Goal: Task Accomplishment & Management: Use online tool/utility

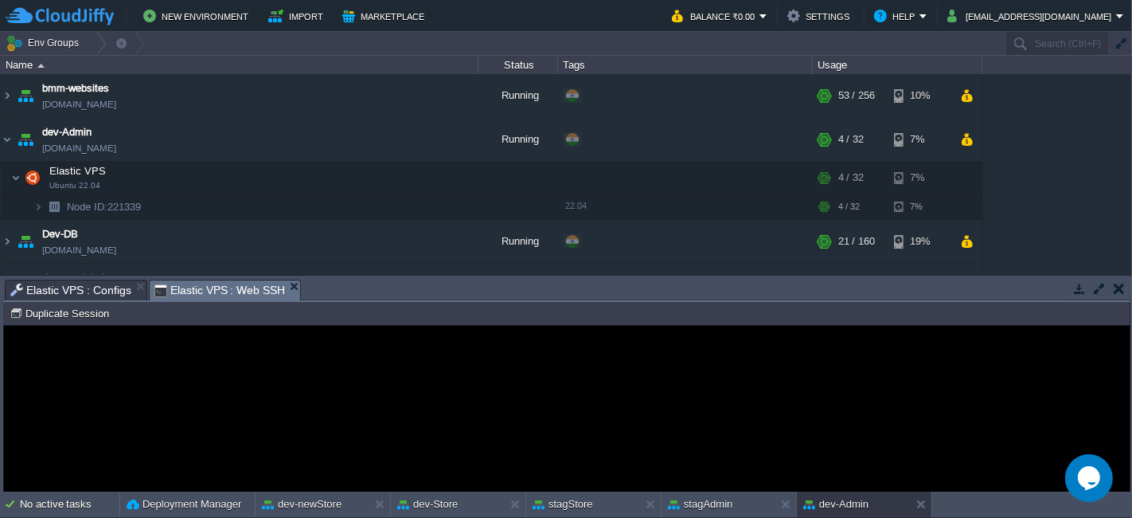
scroll to position [679, 0]
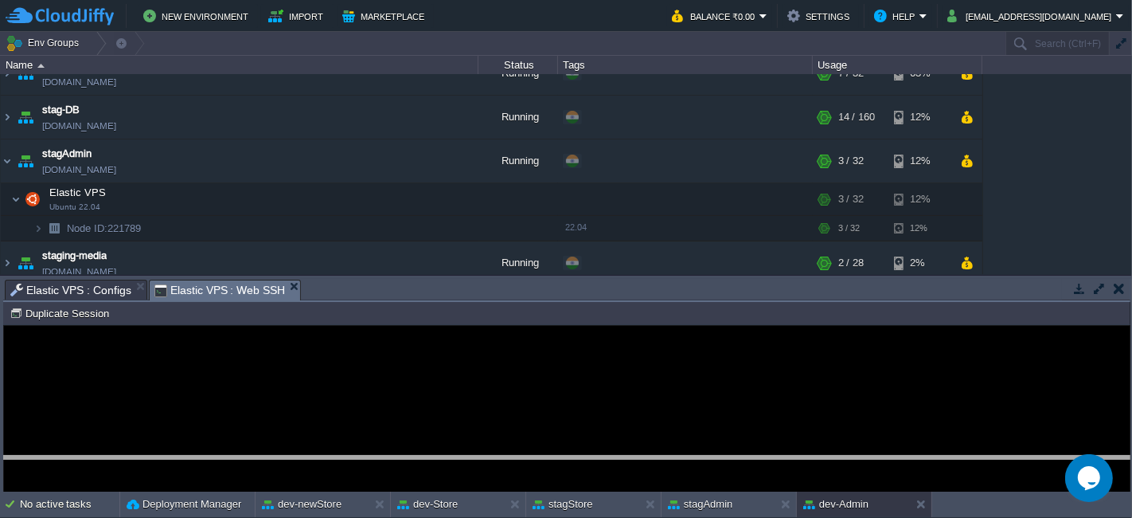
drag, startPoint x: 379, startPoint y: 294, endPoint x: 354, endPoint y: 476, distance: 184.0
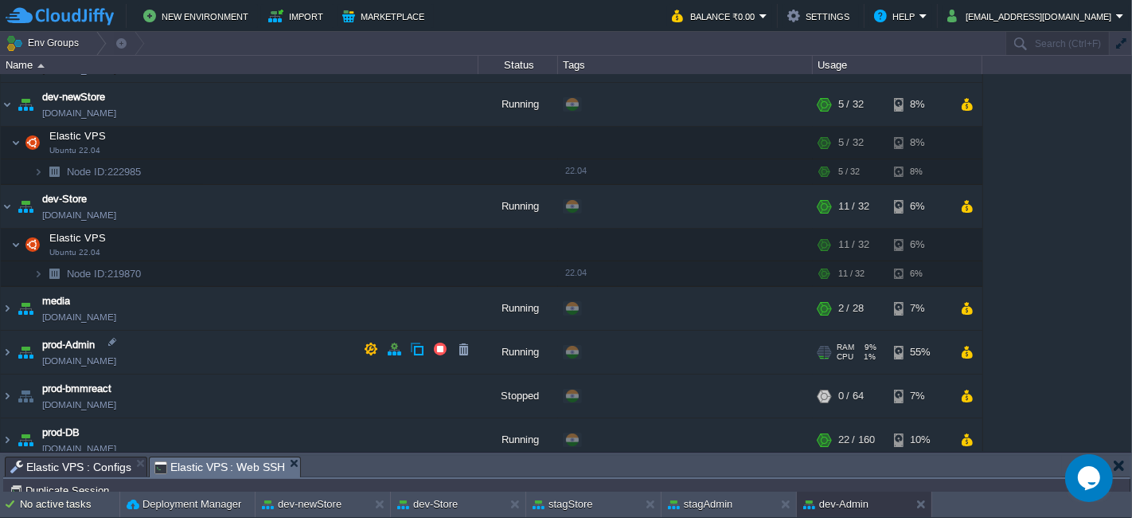
scroll to position [238, 0]
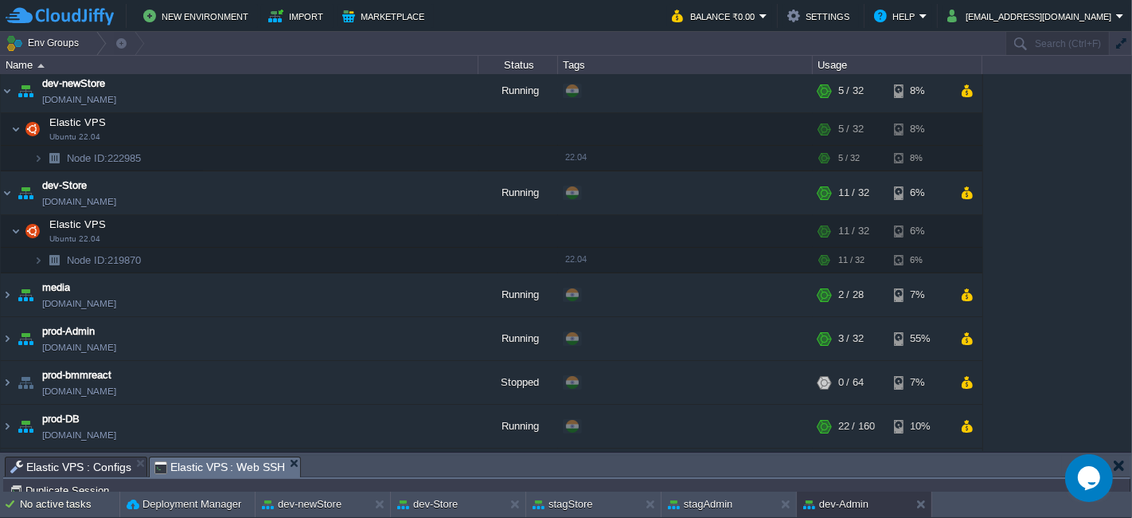
click at [0, 335] on table "bmm-websites [DOMAIN_NAME] Running + Add to Env Group RAM 20% CPU 13% 53 / 256 …" at bounding box center [492, 332] width 984 height 992
click at [6, 334] on img at bounding box center [7, 338] width 13 height 43
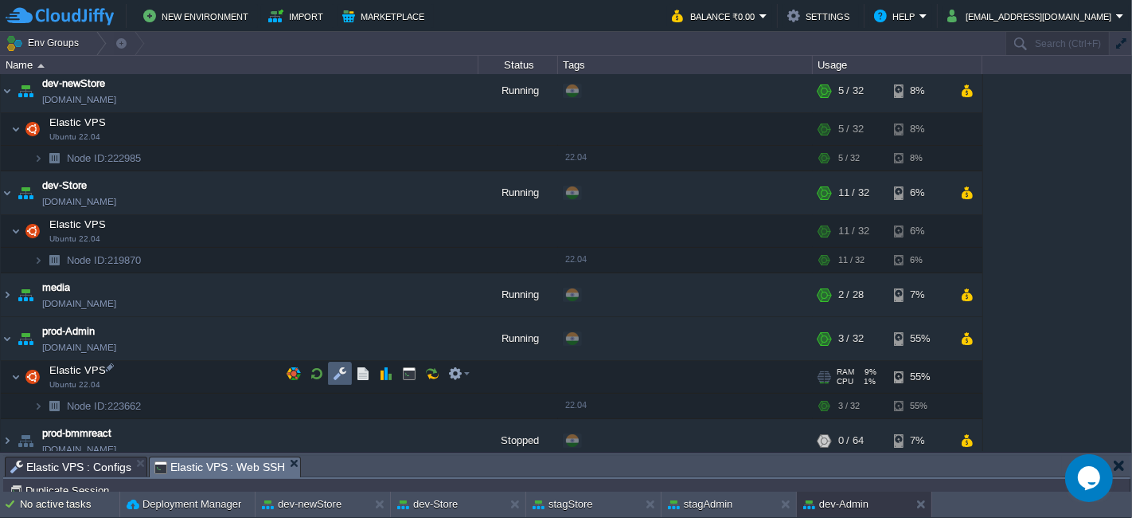
click at [335, 382] on td at bounding box center [340, 374] width 24 height 24
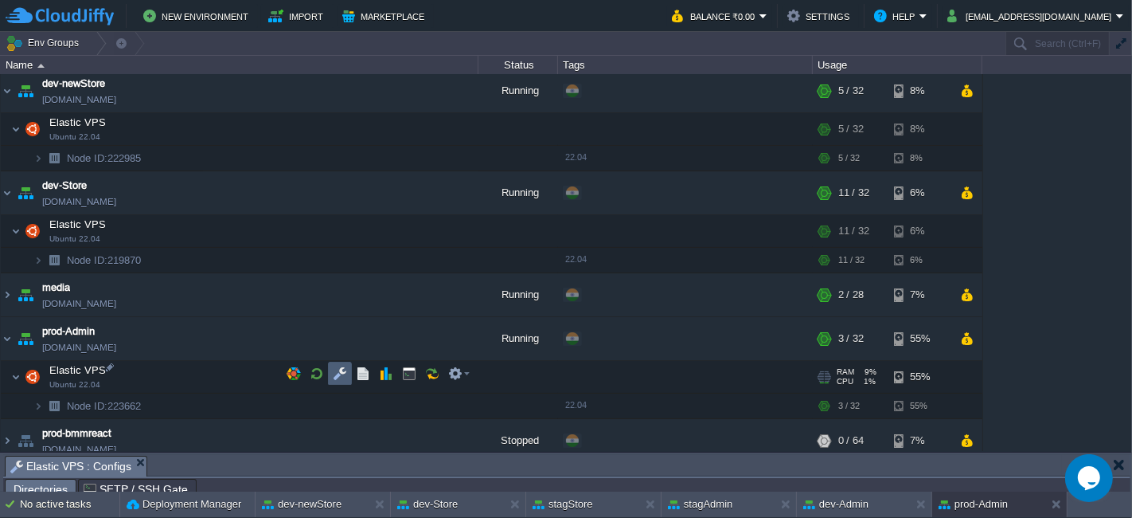
scroll to position [26, 0]
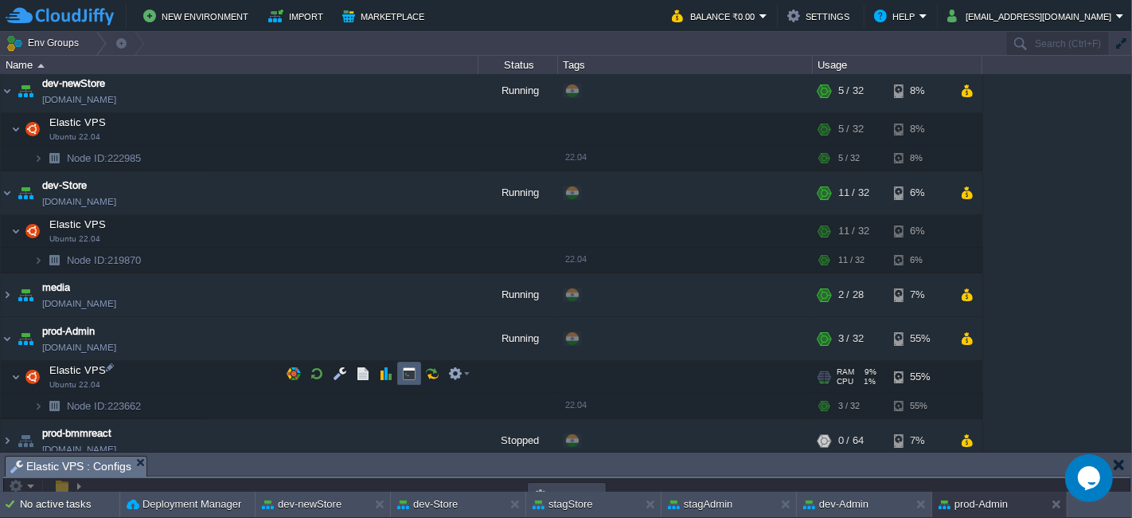
click at [418, 374] on td at bounding box center [409, 374] width 24 height 24
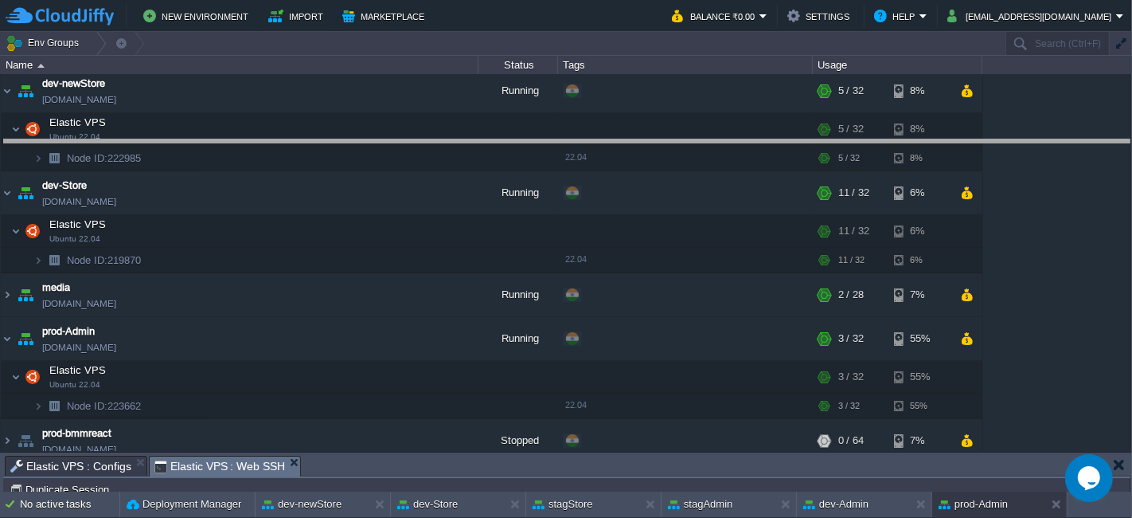
drag, startPoint x: 384, startPoint y: 465, endPoint x: 427, endPoint y: 149, distance: 319.1
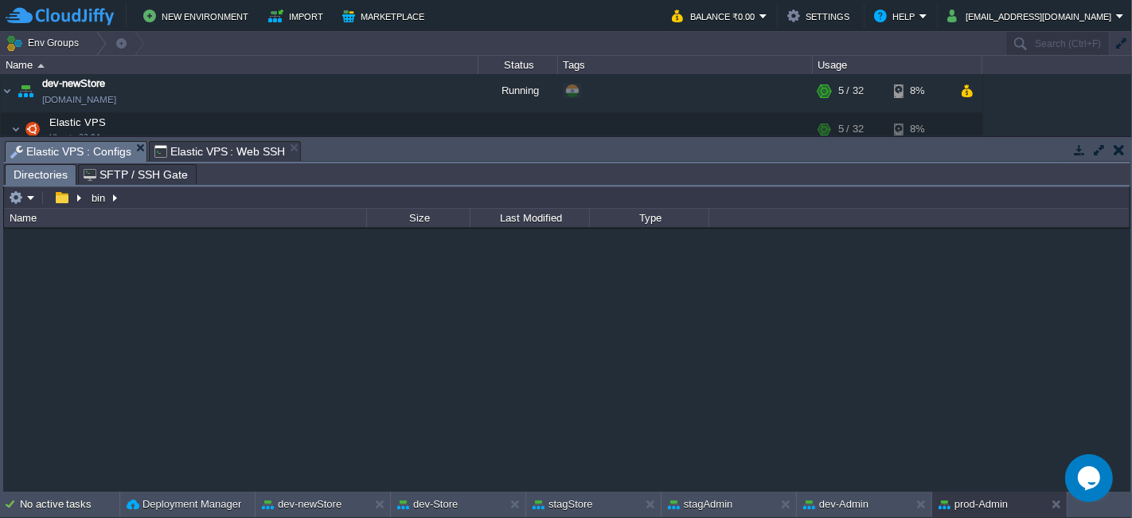
scroll to position [0, 0]
click at [90, 149] on span "Elastic VPS : Configs" at bounding box center [70, 152] width 121 height 20
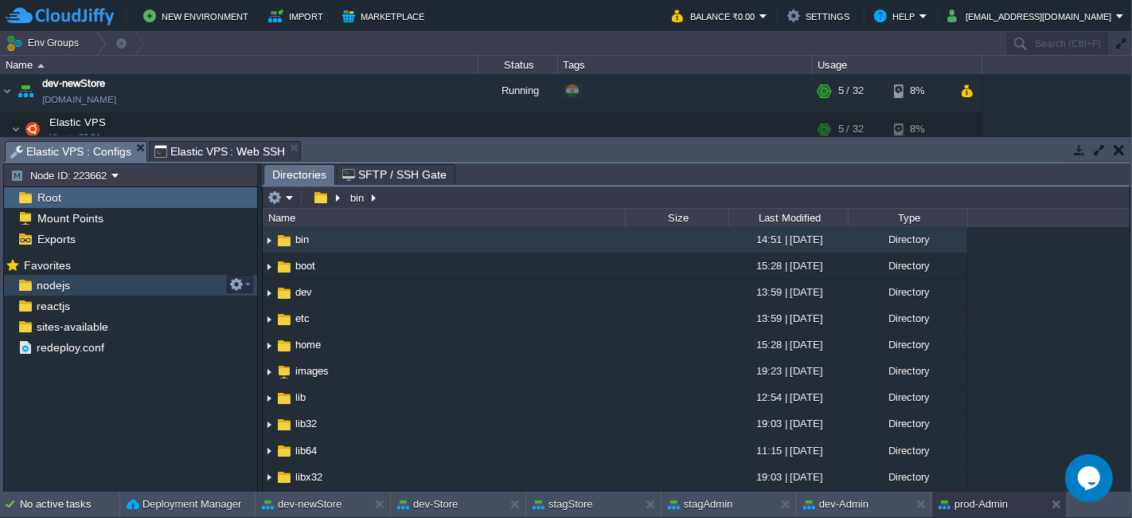
click at [84, 280] on div "nodejs" at bounding box center [130, 285] width 253 height 21
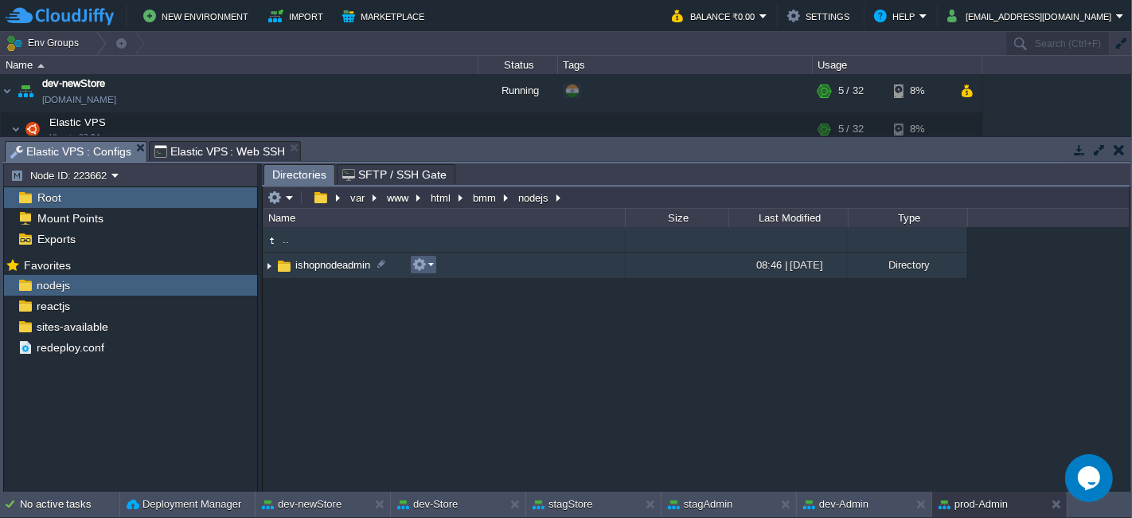
click at [411, 260] on td at bounding box center [423, 264] width 27 height 19
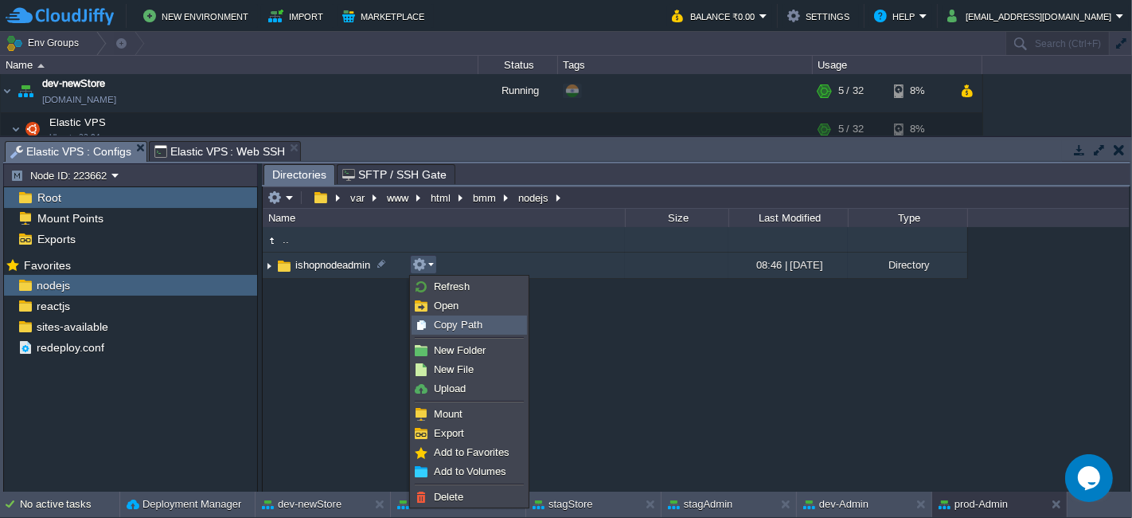
click at [436, 325] on span "Copy Path" at bounding box center [458, 325] width 49 height 12
type textarea "/var/www/html/bmm/nodejs/ishopnodeadmin"
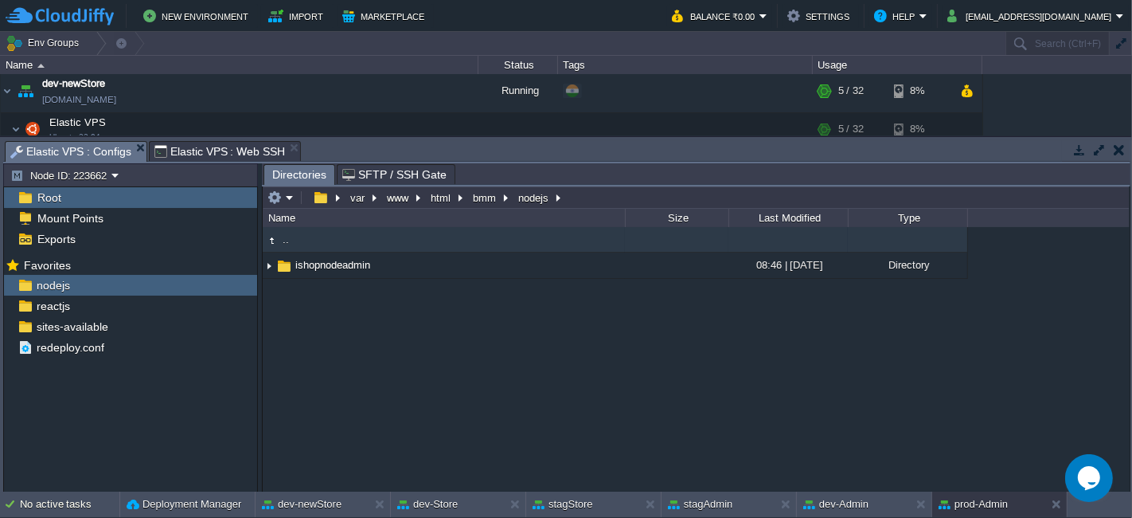
type input "#000000"
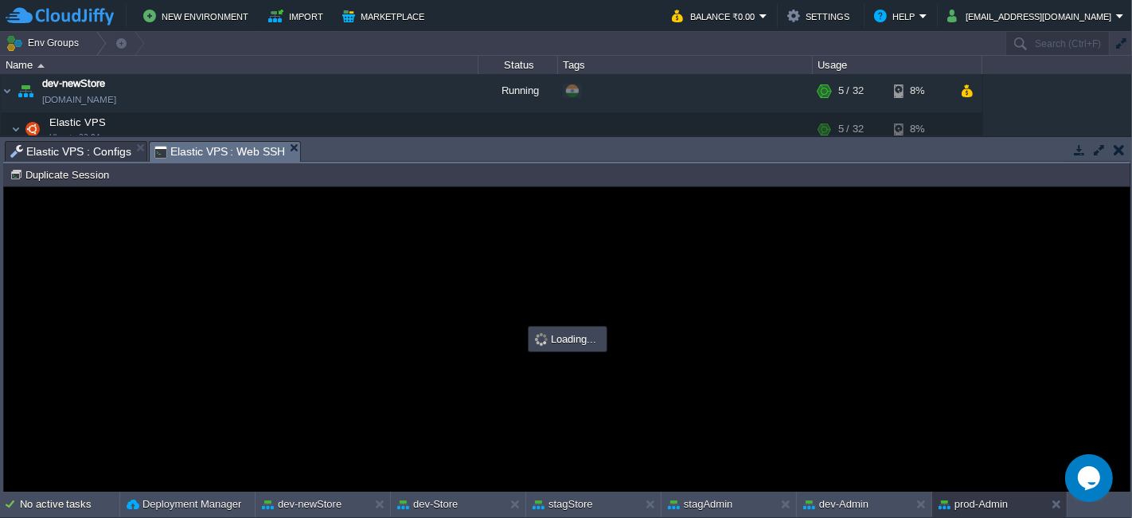
click at [221, 151] on span "Elastic VPS : Web SSH" at bounding box center [220, 152] width 131 height 20
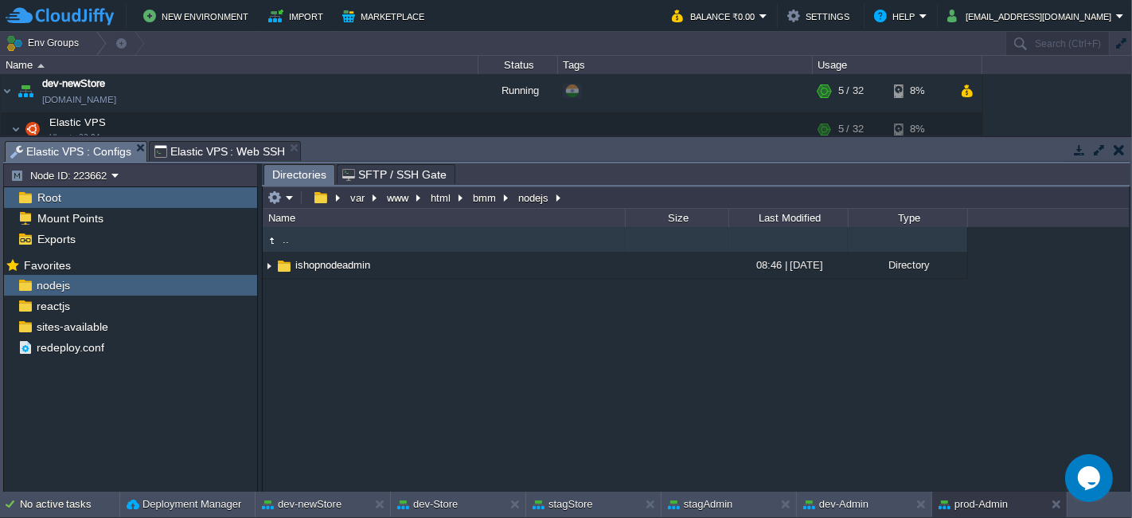
click at [103, 151] on span "Elastic VPS : Configs" at bounding box center [70, 152] width 121 height 20
click at [114, 299] on div "reactjs" at bounding box center [130, 305] width 253 height 21
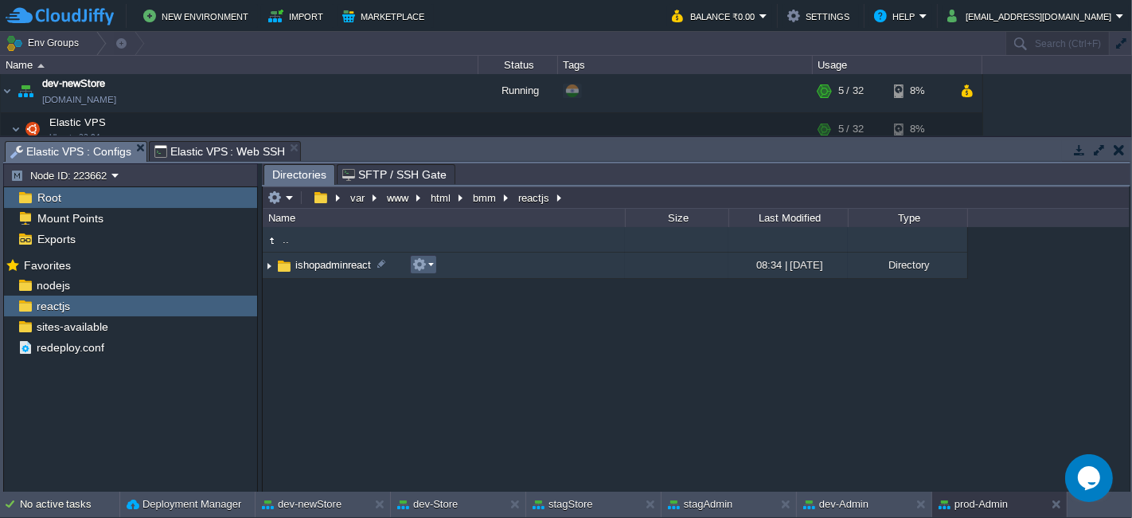
click at [433, 261] on td at bounding box center [423, 264] width 27 height 19
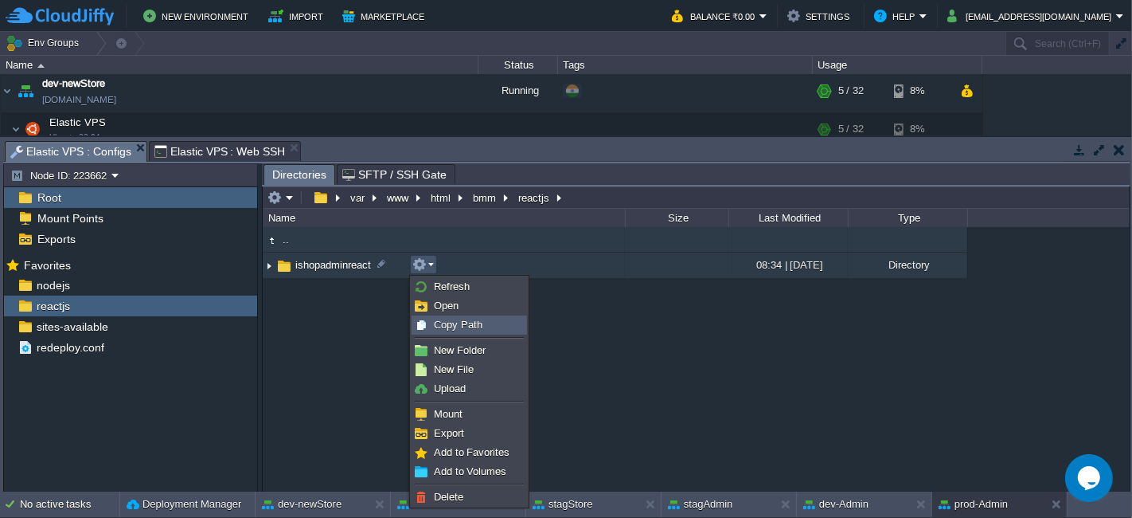
click at [444, 316] on div "Copy Path" at bounding box center [470, 325] width 114 height 18
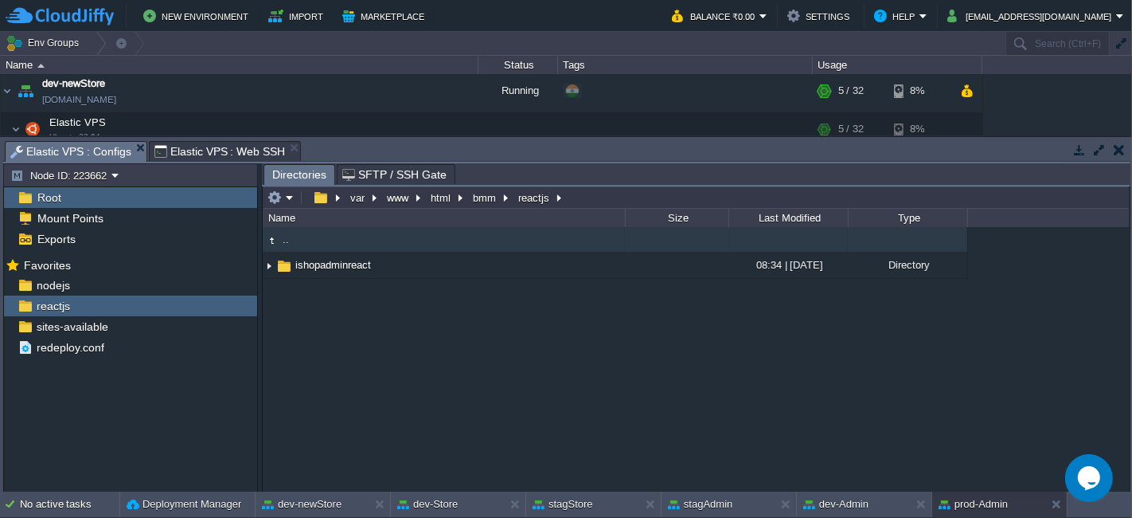
click at [215, 151] on span "Elastic VPS : Web SSH" at bounding box center [220, 151] width 131 height 19
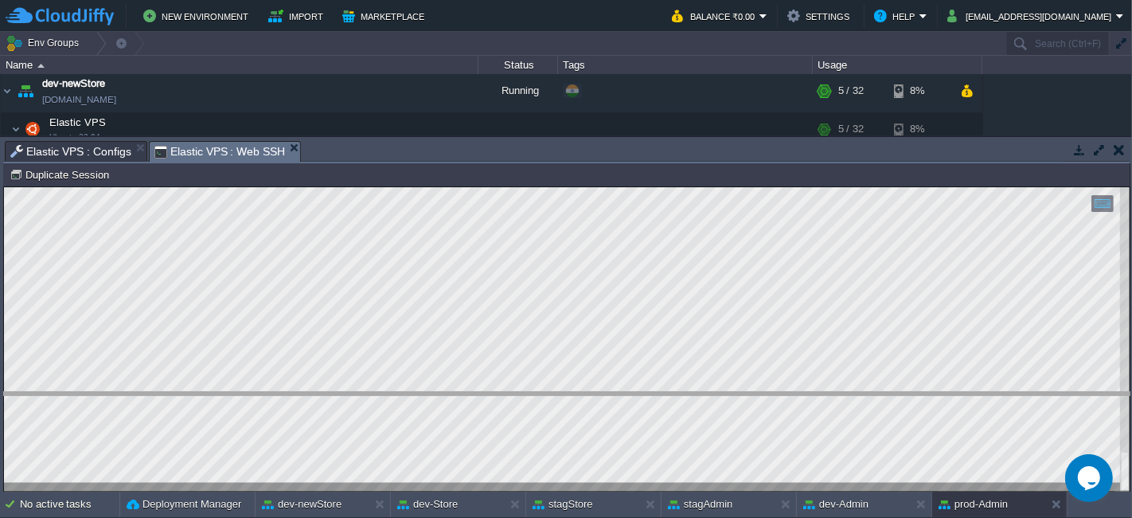
drag, startPoint x: 575, startPoint y: 153, endPoint x: 514, endPoint y: 404, distance: 258.1
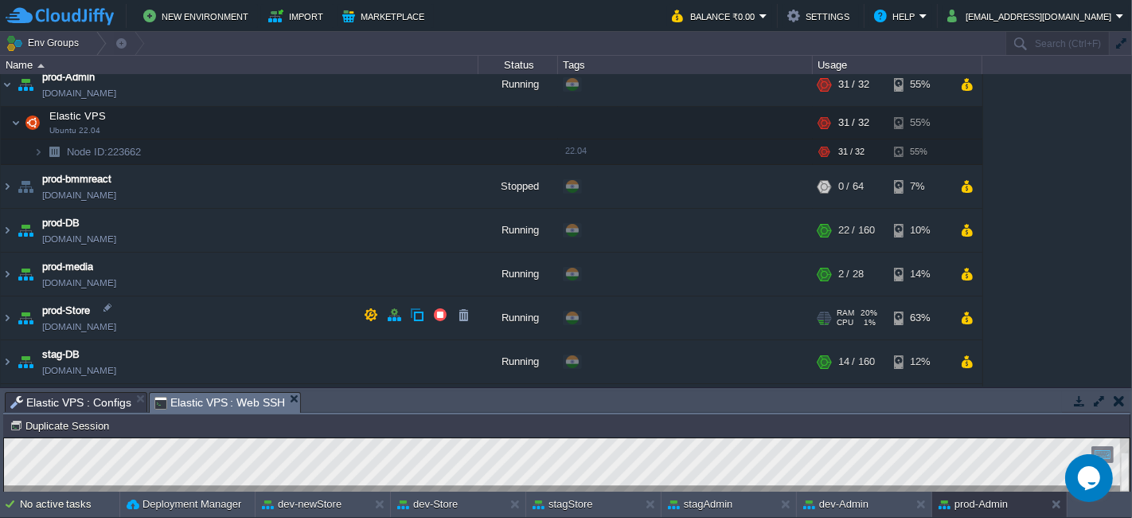
scroll to position [498, 0]
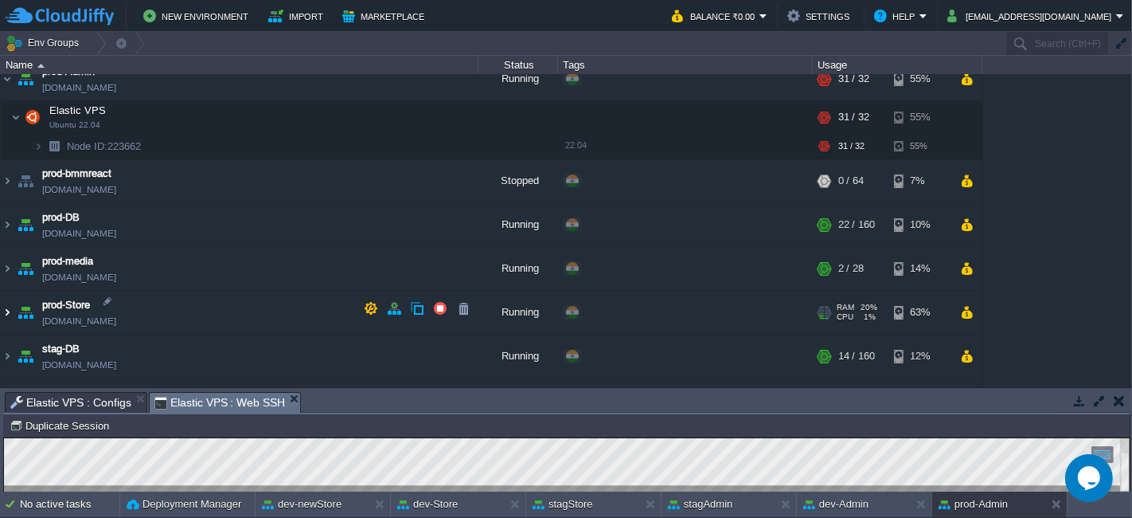
click at [11, 308] on img at bounding box center [7, 312] width 13 height 43
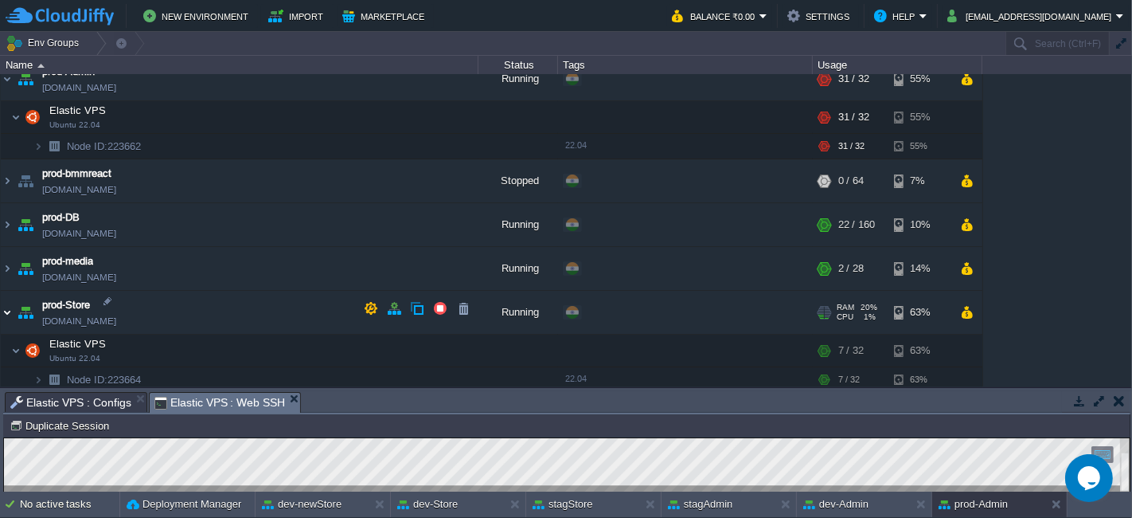
scroll to position [548, 0]
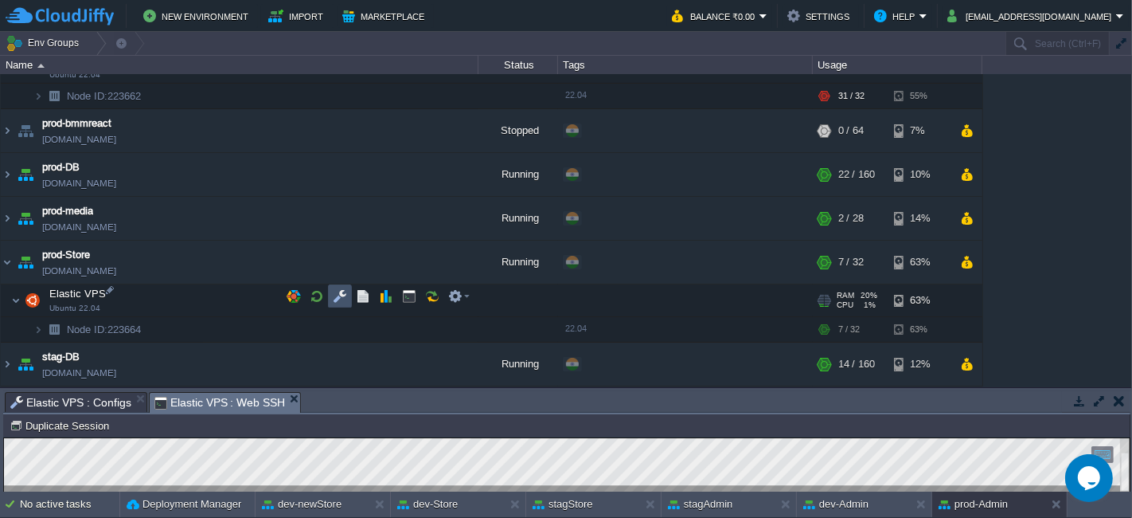
click at [340, 295] on button "button" at bounding box center [340, 296] width 14 height 14
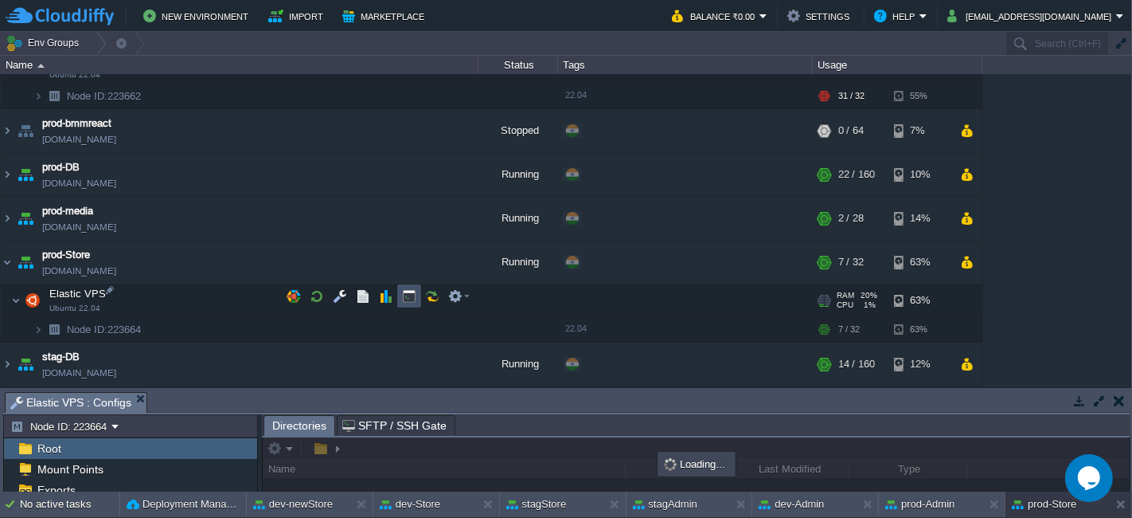
click at [413, 294] on button "button" at bounding box center [409, 296] width 14 height 14
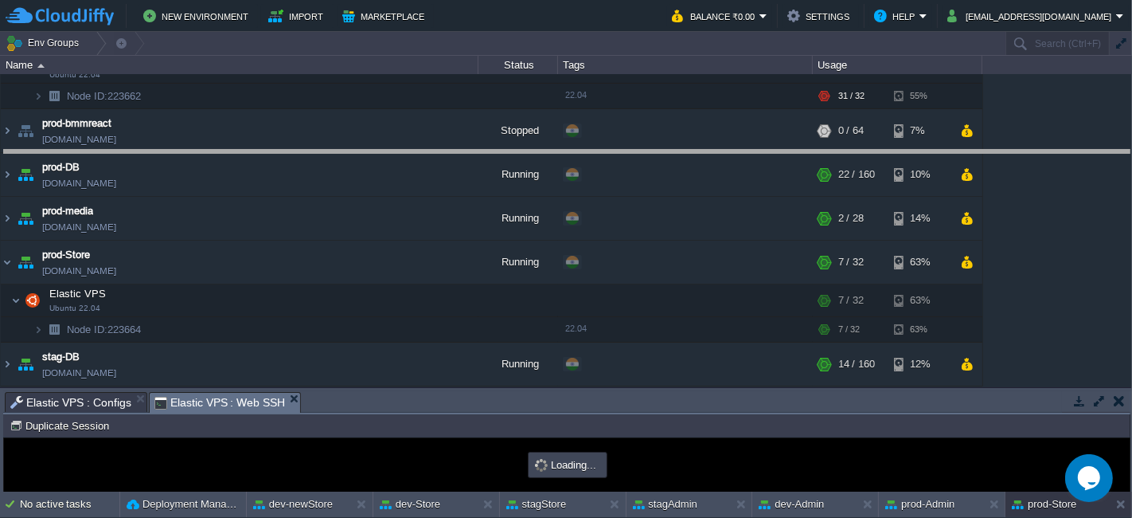
drag, startPoint x: 407, startPoint y: 403, endPoint x: 412, endPoint y: 162, distance: 241.4
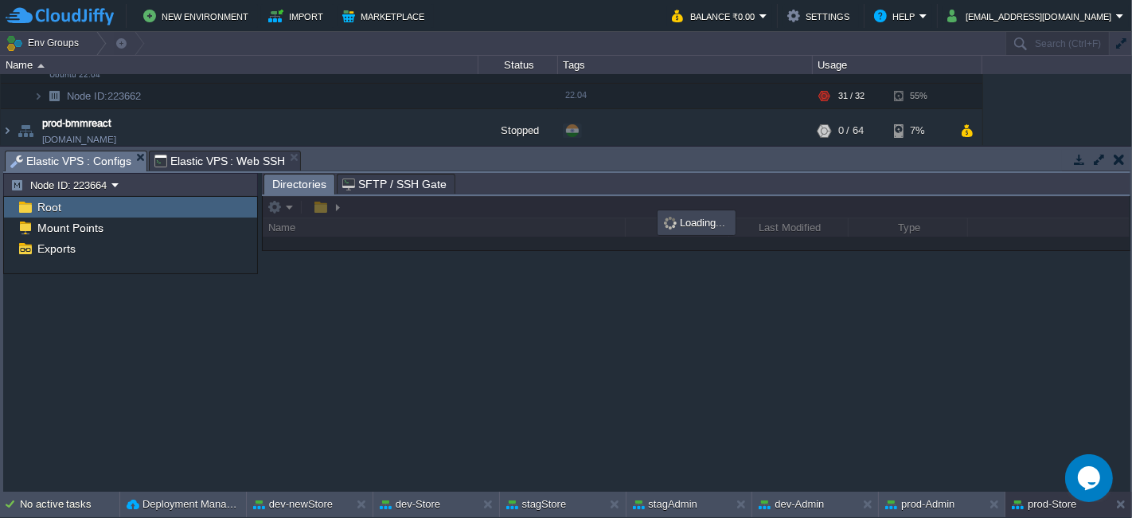
click at [94, 155] on span "Elastic VPS : Configs" at bounding box center [70, 161] width 121 height 20
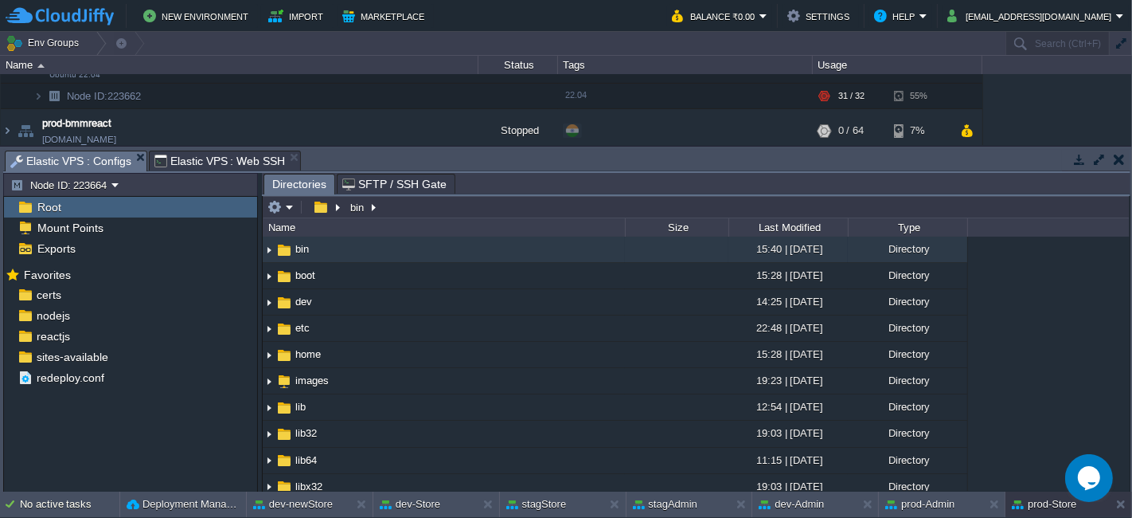
scroll to position [0, 0]
click at [110, 311] on div "nodejs" at bounding box center [130, 315] width 253 height 21
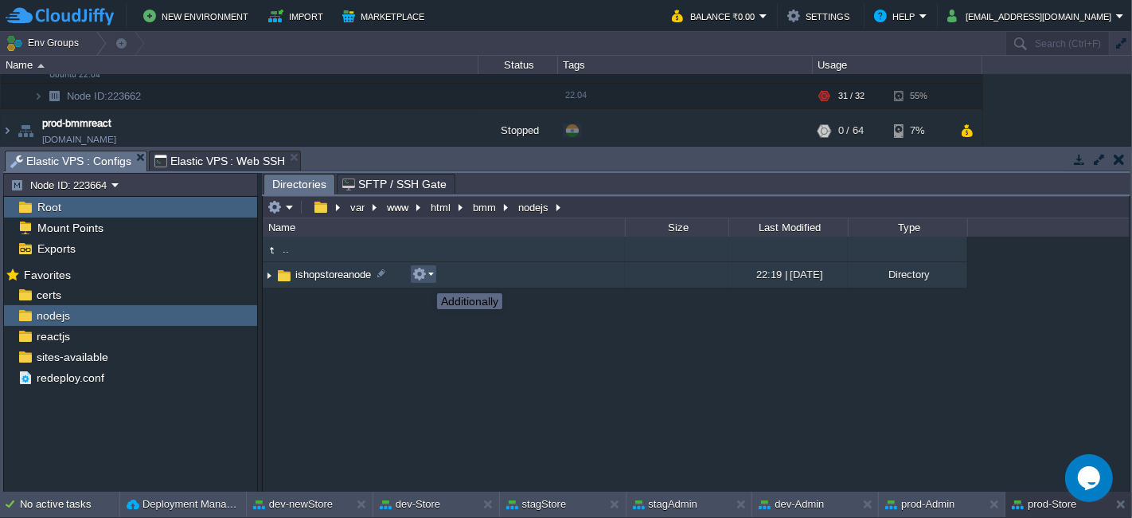
click at [425, 279] on button "button" at bounding box center [420, 274] width 14 height 14
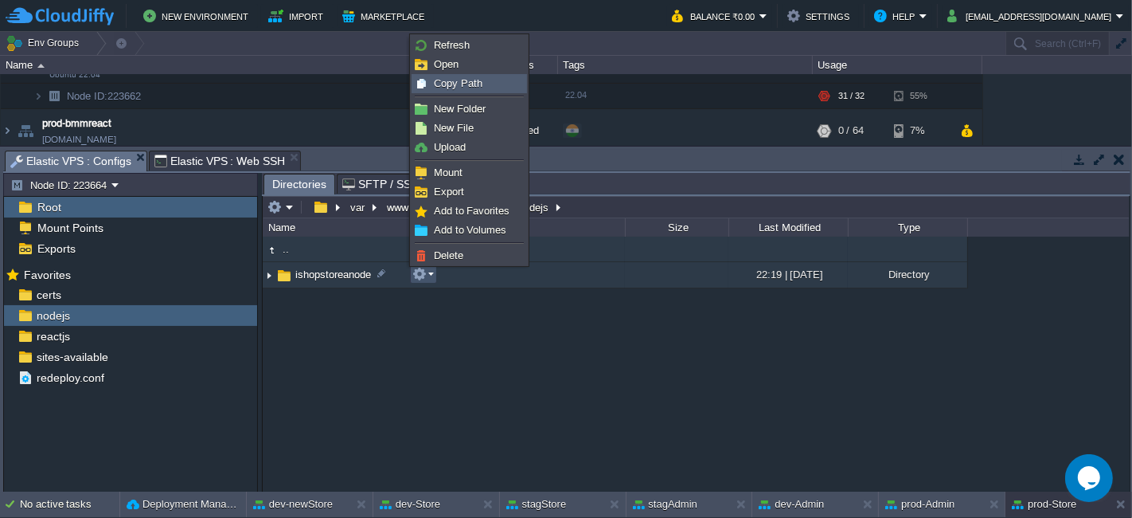
click at [462, 83] on span "Copy Path" at bounding box center [458, 83] width 49 height 12
type textarea "/var/www/html/bmm/nodejs/ishopstoreanode"
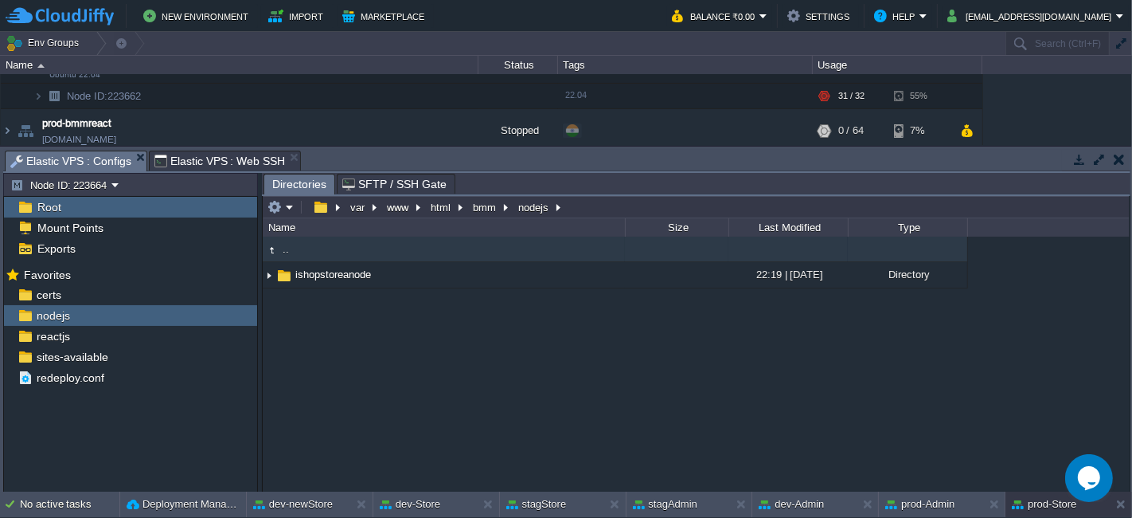
type input "#000000"
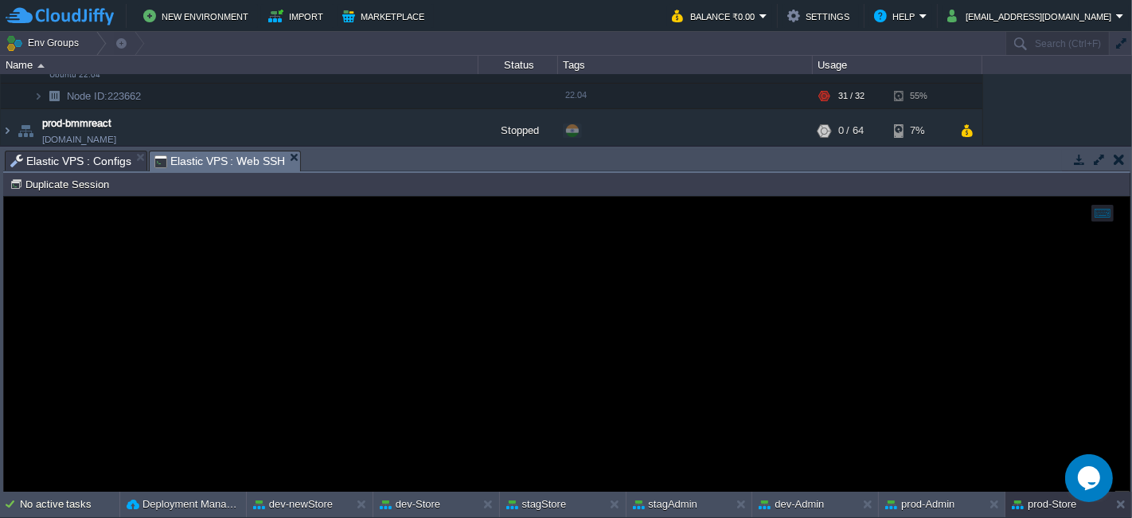
click at [233, 155] on span "Elastic VPS : Web SSH" at bounding box center [220, 161] width 131 height 20
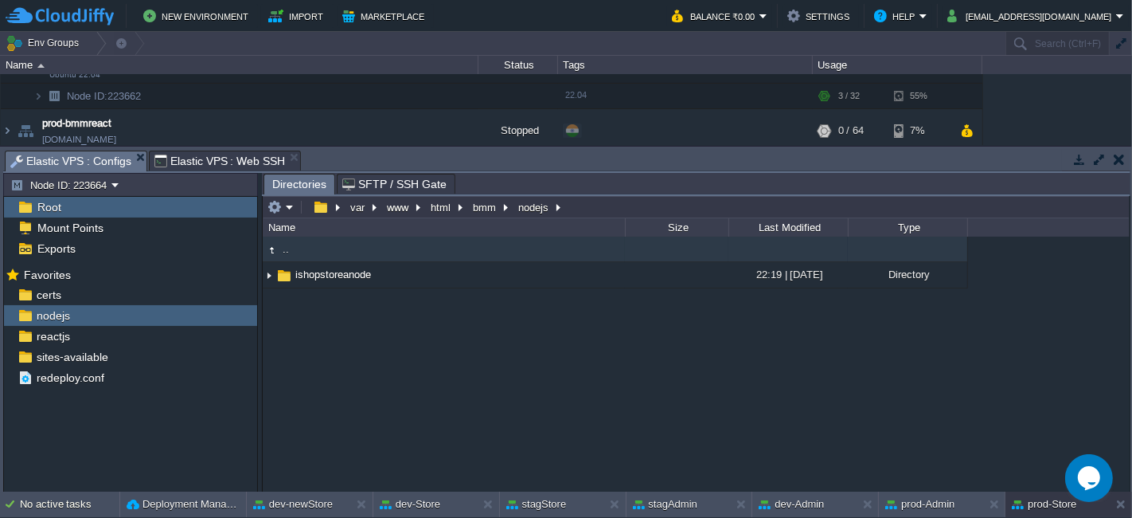
click at [61, 151] on span "Elastic VPS : Configs" at bounding box center [70, 161] width 121 height 20
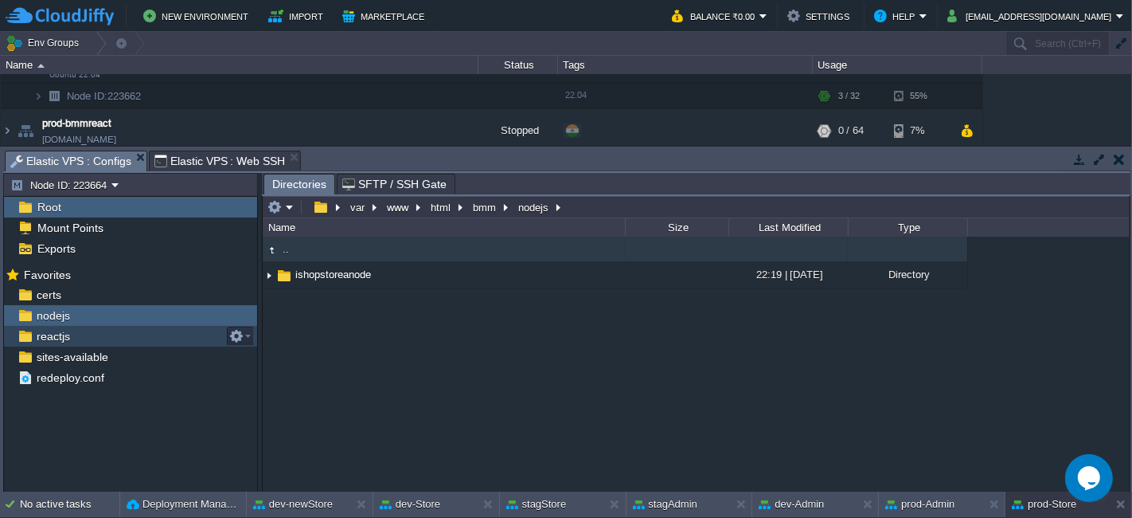
click at [130, 338] on div "reactjs" at bounding box center [130, 336] width 253 height 21
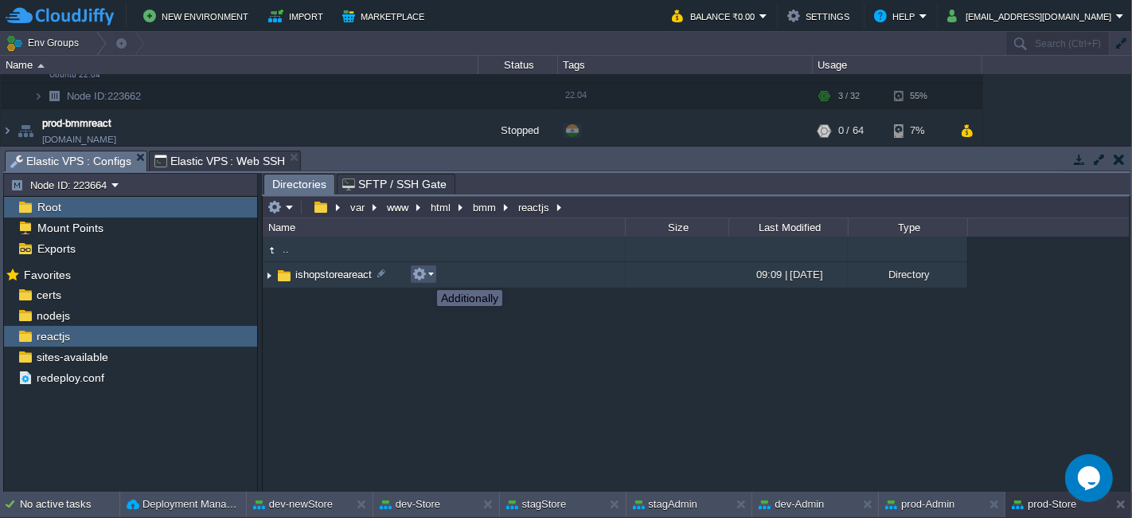
click at [425, 276] on button "button" at bounding box center [420, 274] width 14 height 14
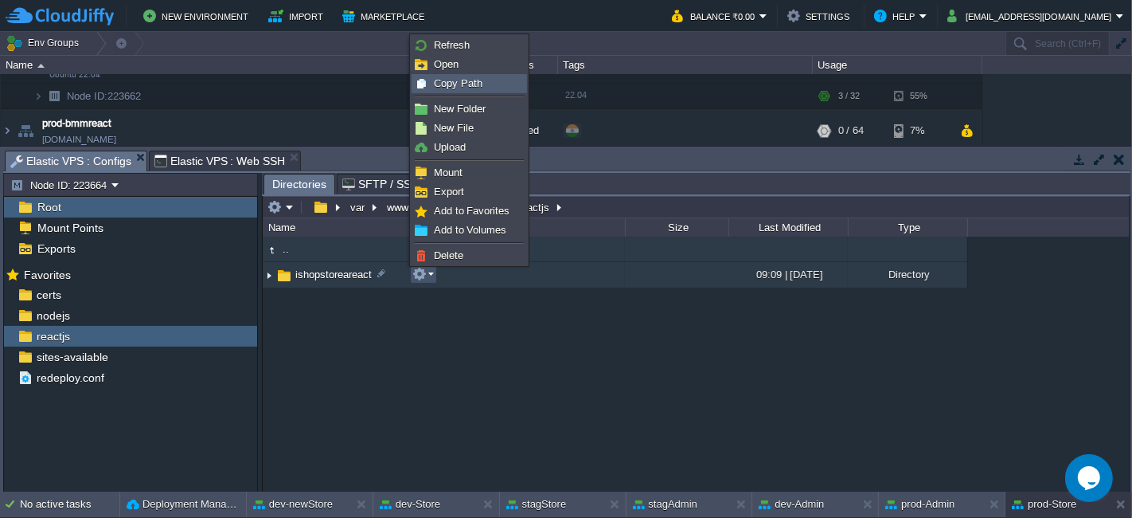
click at [474, 86] on span "Copy Path" at bounding box center [458, 83] width 49 height 12
type textarea "/var/www/html/bmm/reactjs/ishopstoreareact"
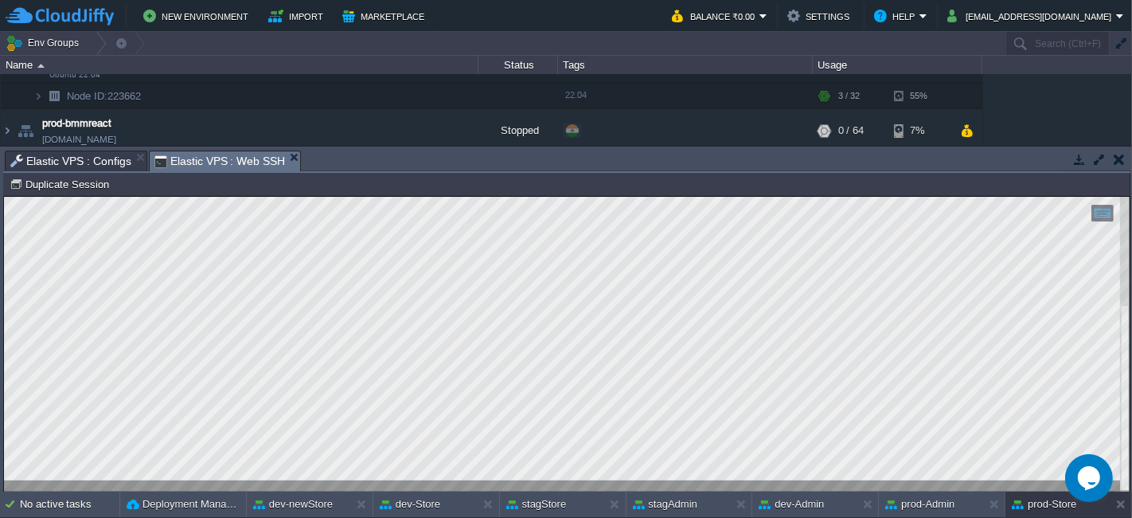
click at [238, 151] on span "Elastic VPS : Web SSH" at bounding box center [220, 161] width 131 height 20
